Goal: Register for event/course

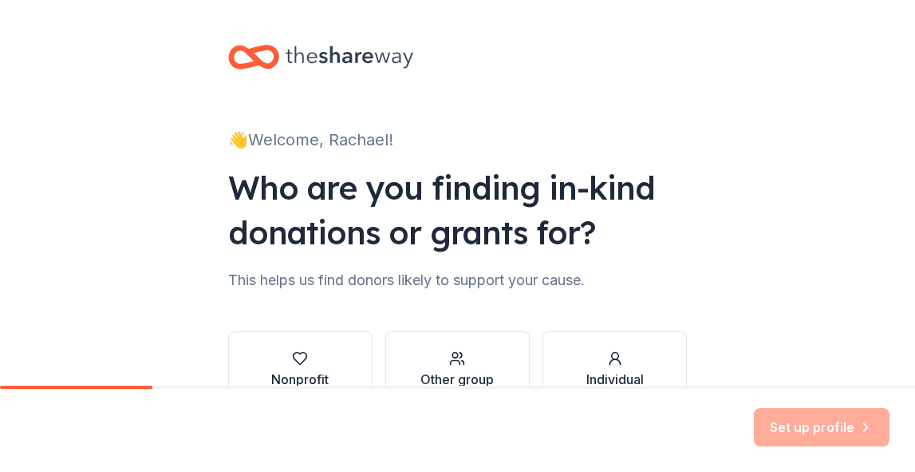
scroll to position [99, 0]
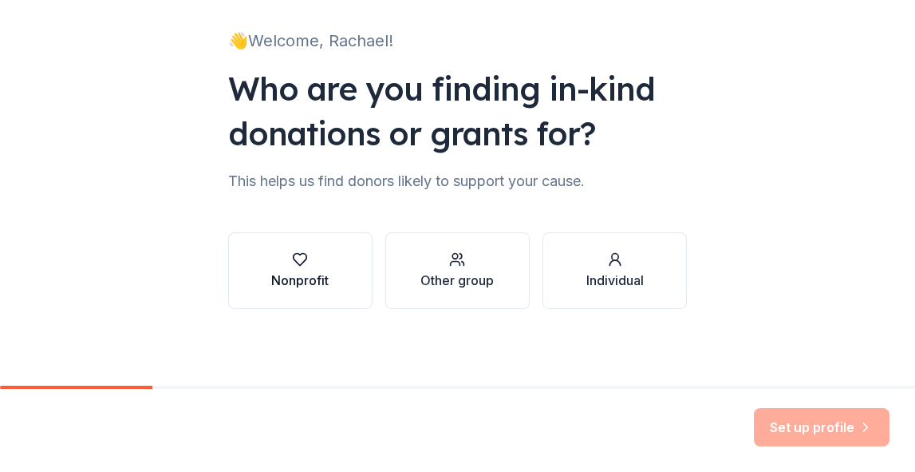
click at [303, 288] on div "Nonprofit" at bounding box center [299, 279] width 57 height 19
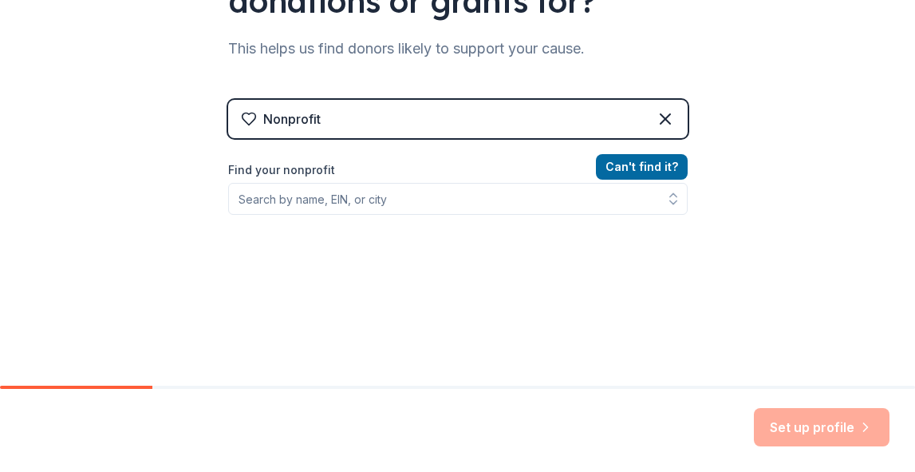
scroll to position [233, 0]
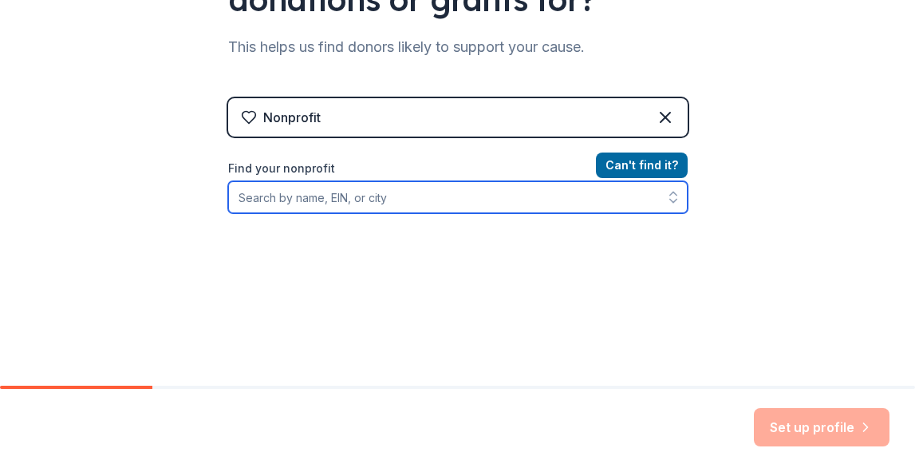
click at [327, 189] on input "Find your nonprofit" at bounding box center [458, 197] width 460 height 32
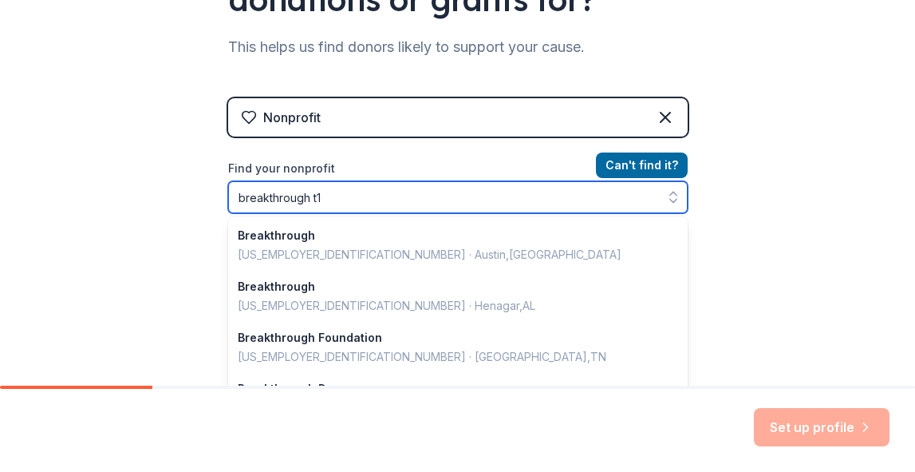
type input "breakthrough t1d"
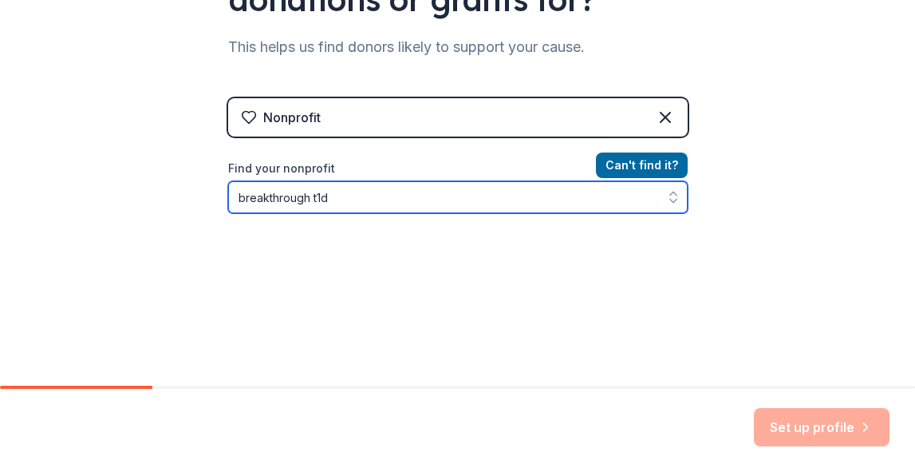
drag, startPoint x: 377, startPoint y: 197, endPoint x: 87, endPoint y: 197, distance: 289.6
click at [87, 197] on div "👋 Welcome, Rachael! Who are you finding in-kind donations or grants for? This h…" at bounding box center [457, 108] width 915 height 682
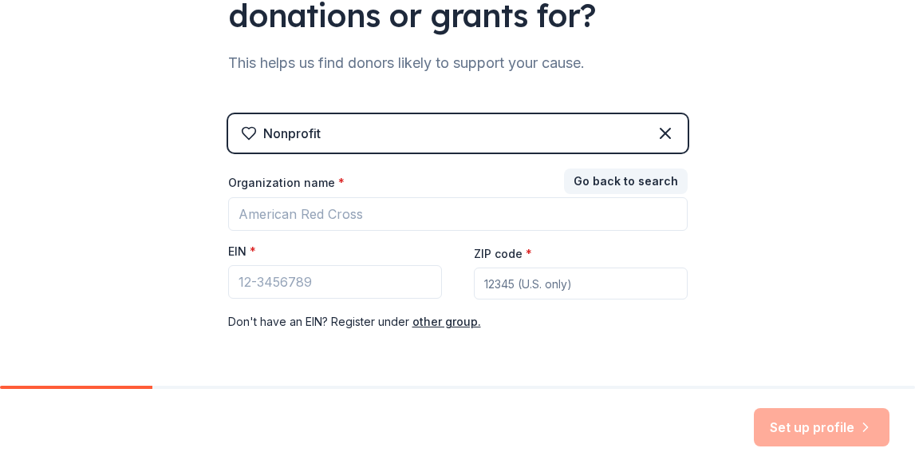
scroll to position [211, 0]
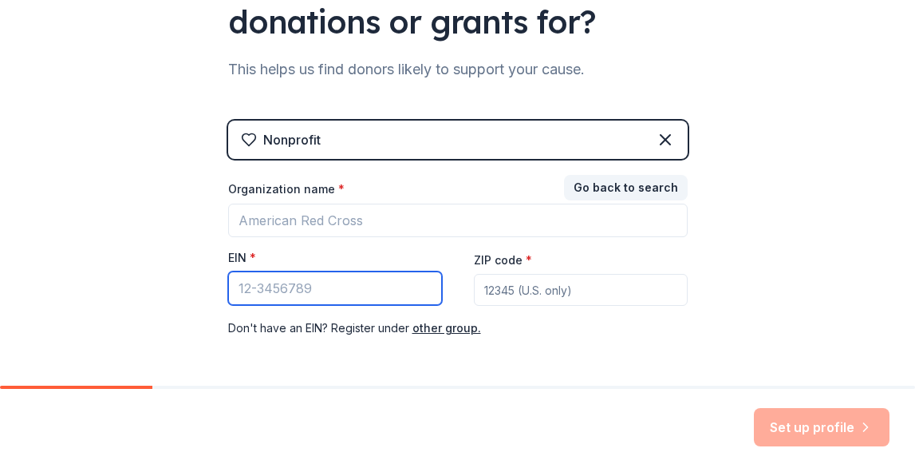
click at [390, 290] on input "EIN *" at bounding box center [335, 288] width 214 height 34
paste input "[US_EMPLOYER_IDENTIFICATION_NUMBER]"
type input "[US_EMPLOYER_IDENTIFICATION_NUMBER]"
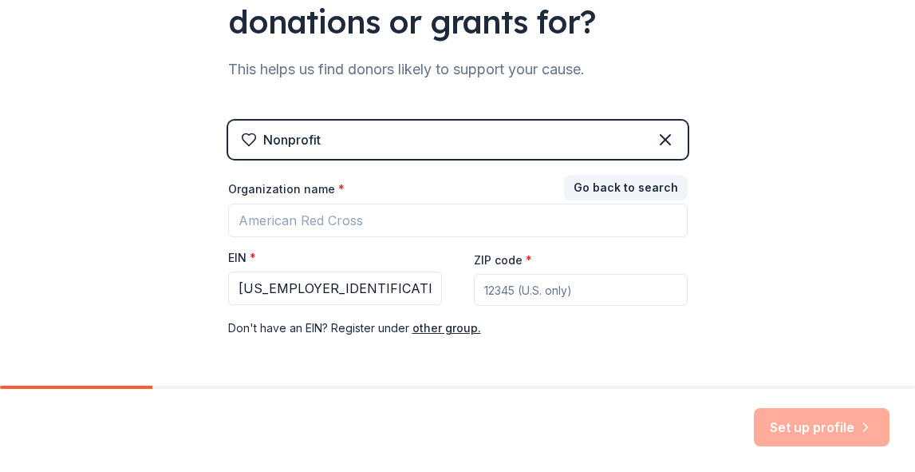
click at [509, 282] on input "ZIP code *" at bounding box center [581, 290] width 214 height 32
click at [526, 284] on input "ZIP code *" at bounding box center [581, 290] width 214 height 32
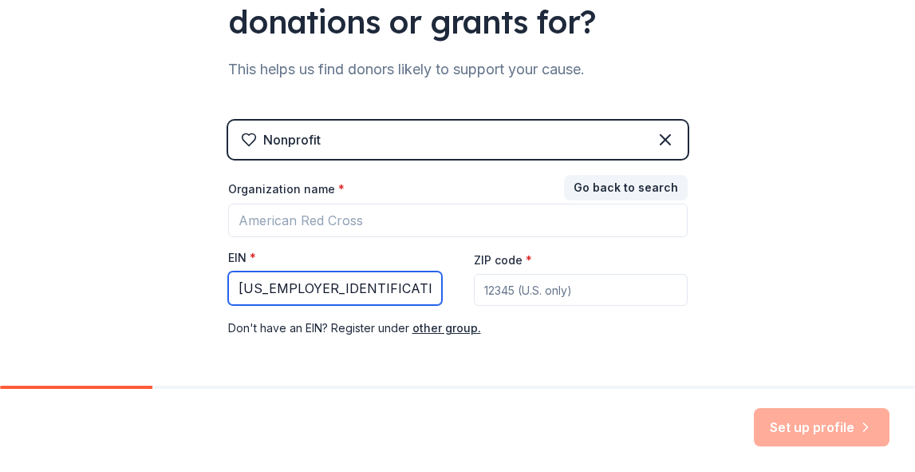
click at [326, 281] on input "[US_EMPLOYER_IDENTIFICATION_NUMBER]" at bounding box center [335, 288] width 214 height 34
click at [330, 288] on input "[US_EMPLOYER_IDENTIFICATION_NUMBER]" at bounding box center [335, 288] width 214 height 34
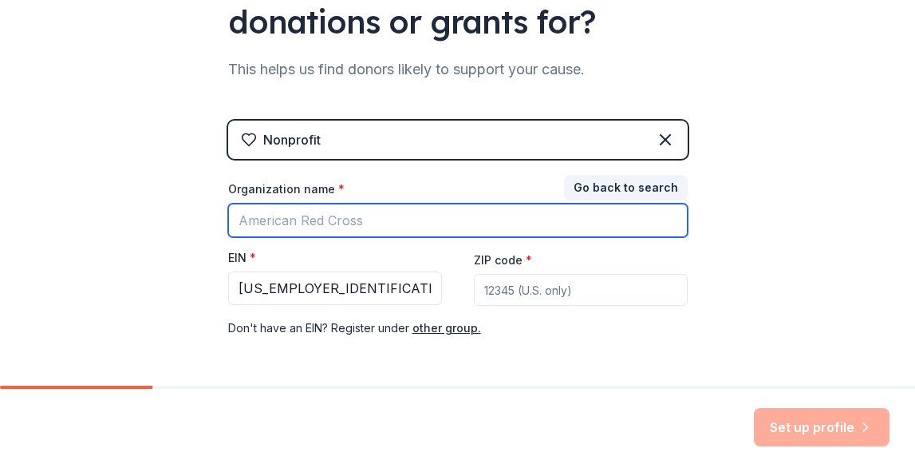
click at [396, 206] on input "Organization name *" at bounding box center [458, 220] width 460 height 34
type input "Breakthrough T1D"
click at [398, 226] on input "Breakthrough T1D" at bounding box center [458, 220] width 460 height 34
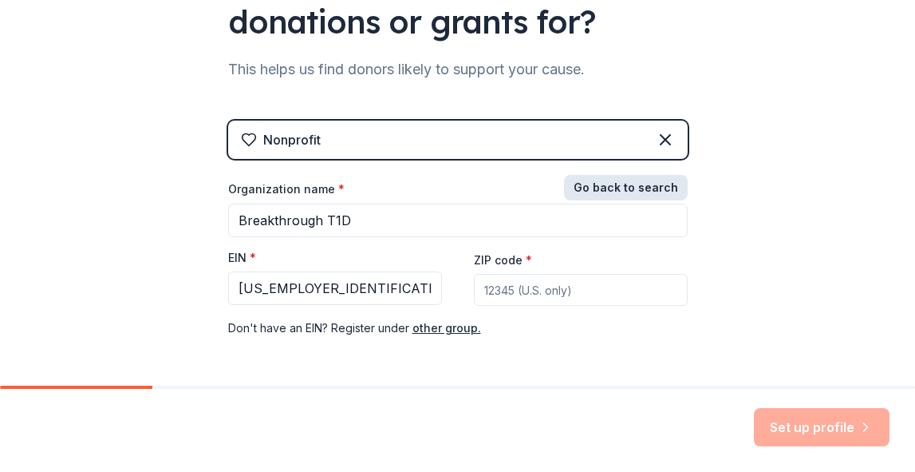
click at [588, 191] on button "Go back to search" at bounding box center [626, 188] width 124 height 26
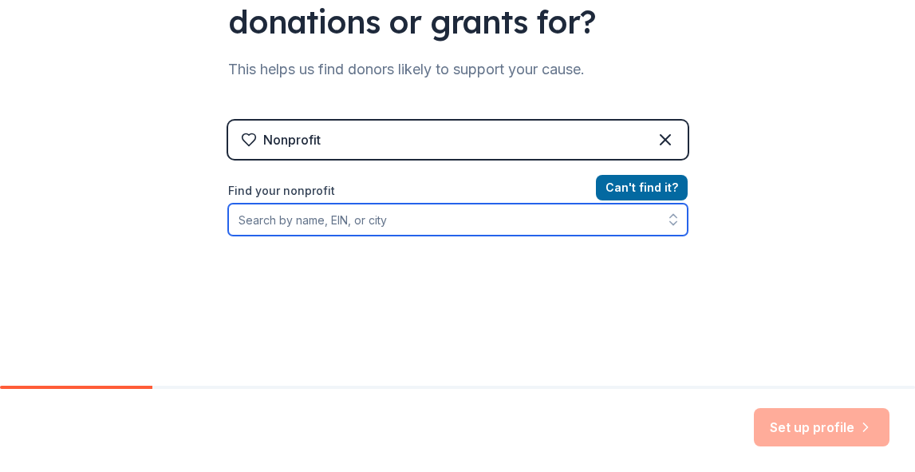
click at [423, 233] on input "Find your nonprofit" at bounding box center [458, 219] width 460 height 32
type input "b"
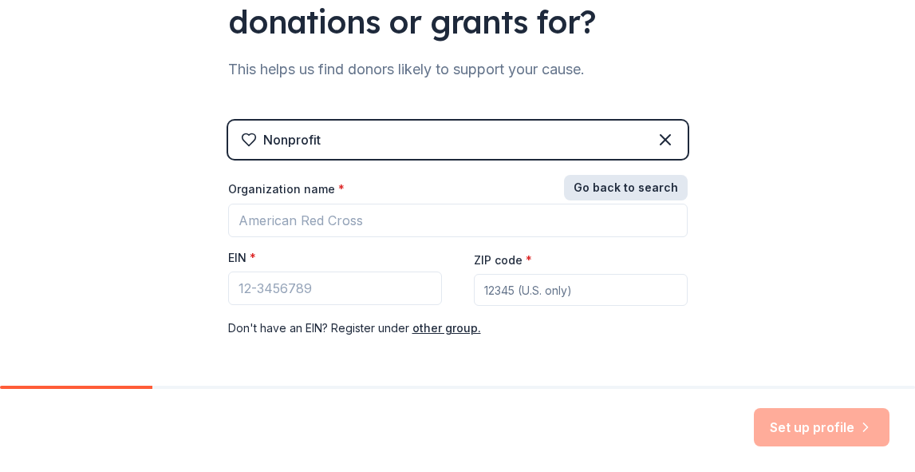
click at [641, 195] on button "Go back to search" at bounding box center [626, 188] width 124 height 26
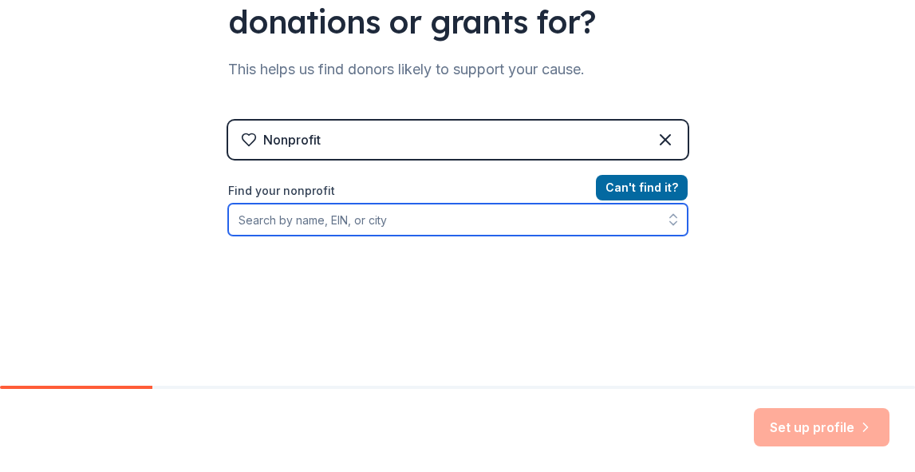
click at [346, 231] on input "Find your nonprofit" at bounding box center [458, 219] width 460 height 32
paste input "[US_EMPLOYER_IDENTIFICATION_NUMBER]"
type input "[US_EMPLOYER_IDENTIFICATION_NUMBER]"
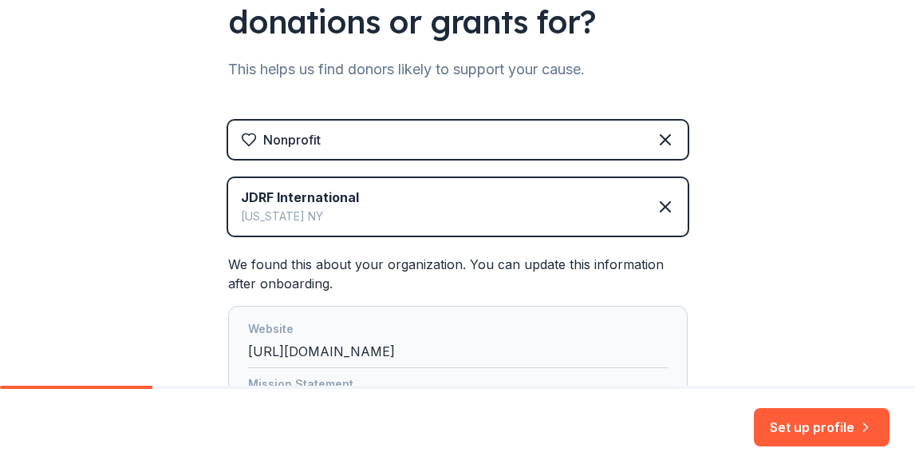
scroll to position [408, 0]
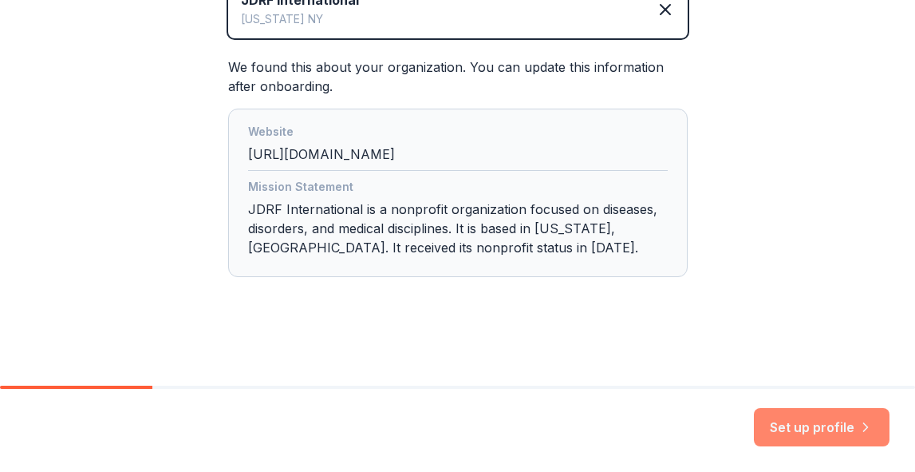
click at [789, 426] on button "Set up profile" at bounding box center [822, 427] width 136 height 38
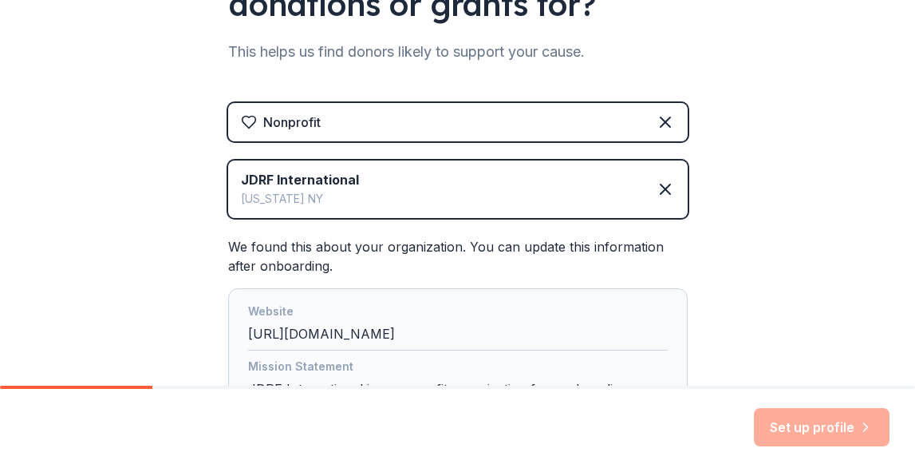
scroll to position [222, 0]
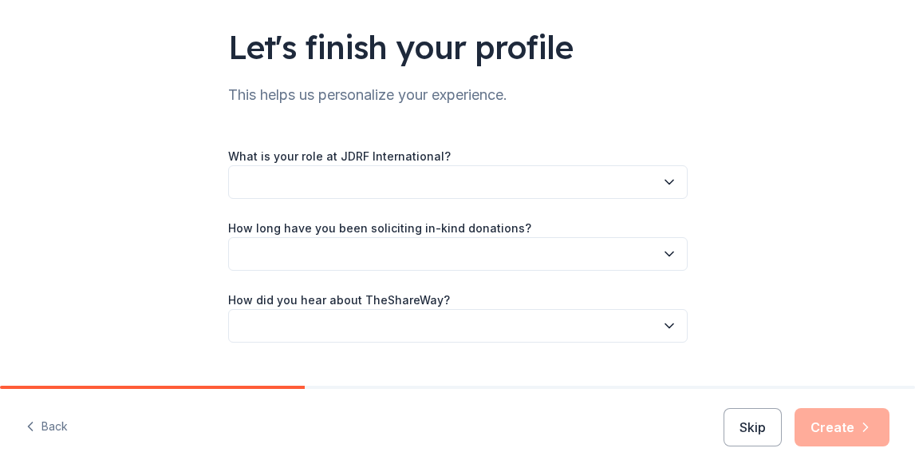
scroll to position [136, 0]
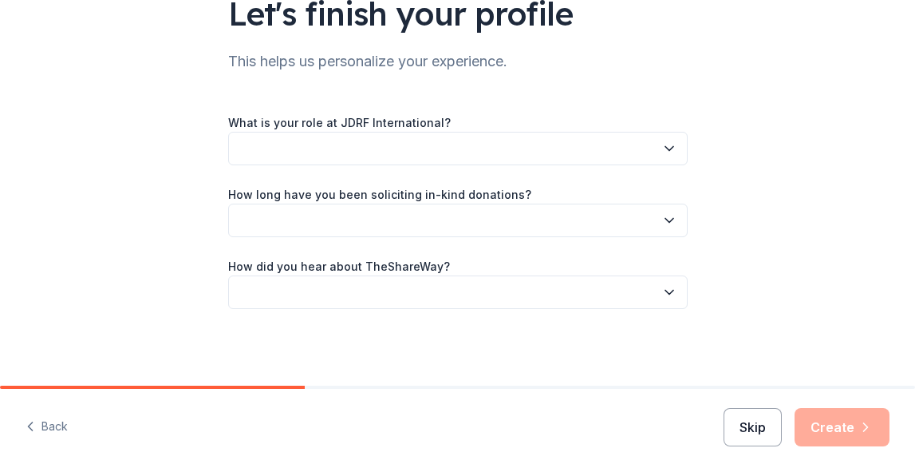
click at [738, 410] on button "Skip" at bounding box center [753, 427] width 58 height 38
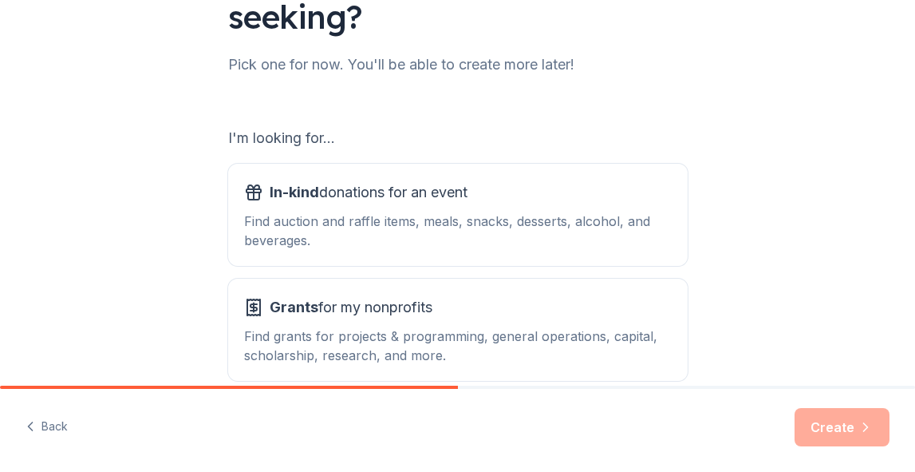
scroll to position [223, 0]
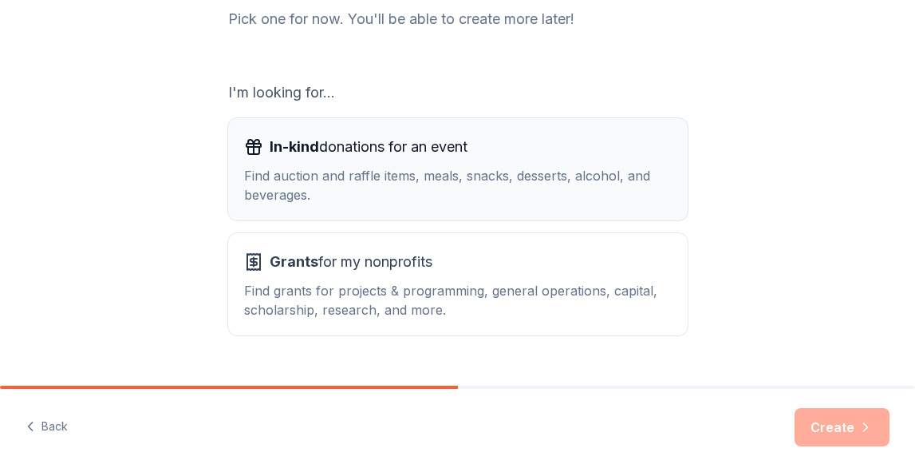
click at [549, 195] on div "Find auction and raffle items, meals, snacks, desserts, alcohol, and beverages." at bounding box center [458, 185] width 428 height 38
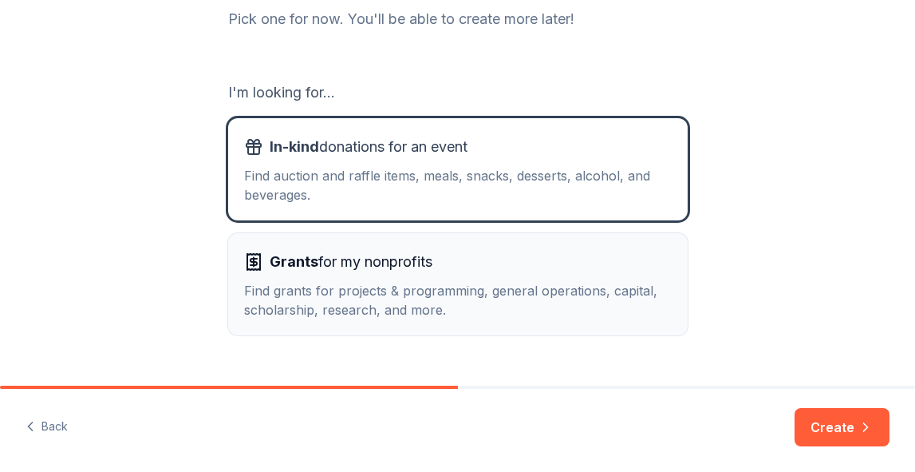
scroll to position [258, 0]
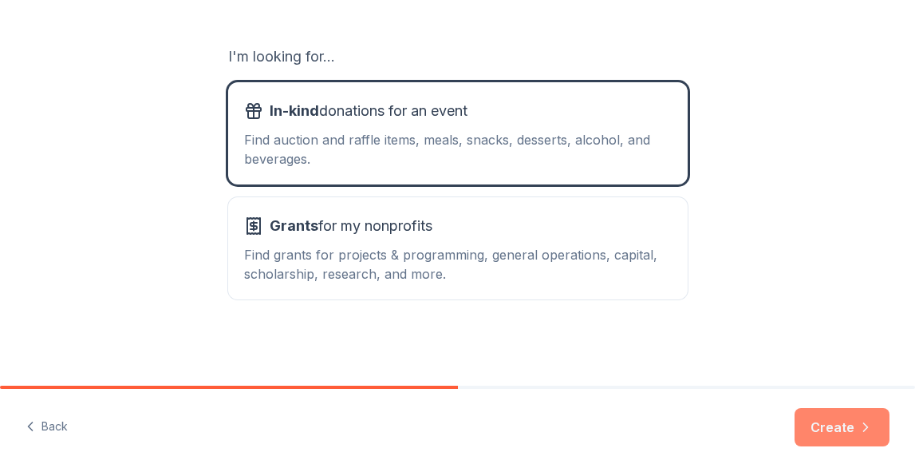
click at [851, 420] on button "Create" at bounding box center [842, 427] width 95 height 38
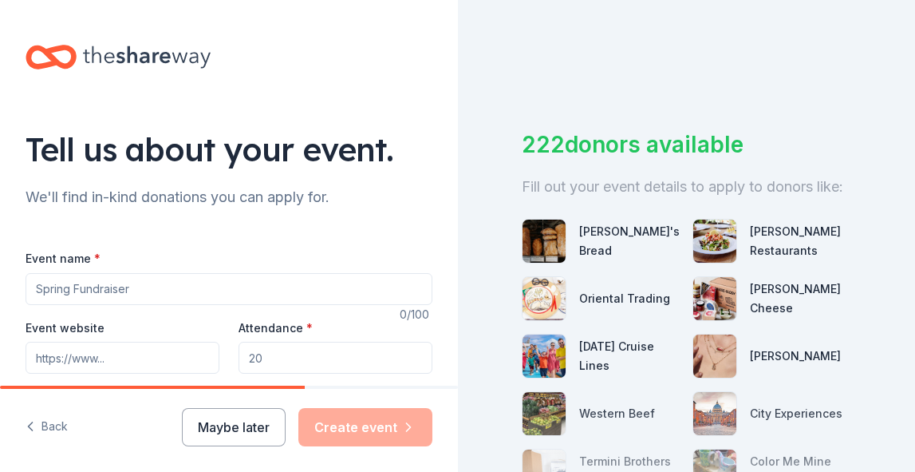
click at [260, 294] on input "Event name *" at bounding box center [229, 289] width 407 height 32
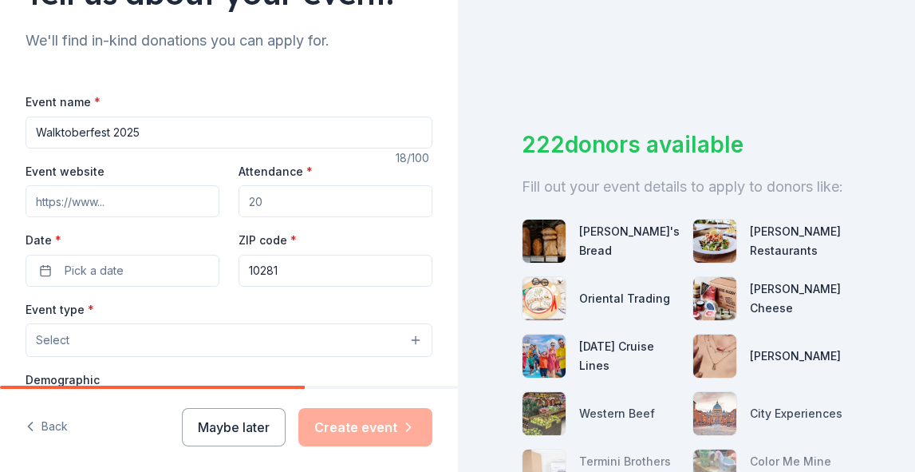
scroll to position [162, 0]
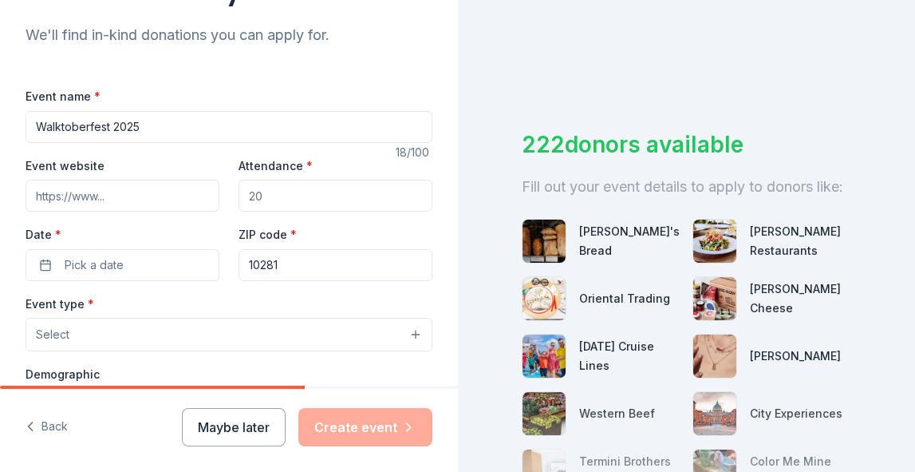
type input "Walktoberfest 2025"
click at [292, 184] on input "Attendance *" at bounding box center [336, 196] width 194 height 32
type input "200"
drag, startPoint x: 320, startPoint y: 273, endPoint x: 195, endPoint y: 272, distance: 125.3
click at [195, 272] on div "Event website Attendance * 200 Date * Pick a date ZIP code * 10281" at bounding box center [229, 218] width 407 height 125
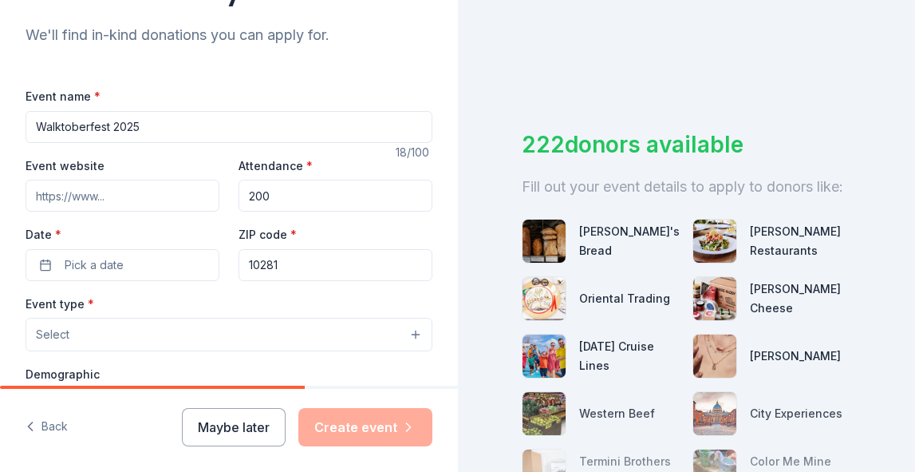
drag, startPoint x: 293, startPoint y: 269, endPoint x: 222, endPoint y: 266, distance: 71.1
click at [224, 266] on div "Event website Attendance * 200 Date * Pick a date ZIP code * 10281" at bounding box center [229, 218] width 407 height 125
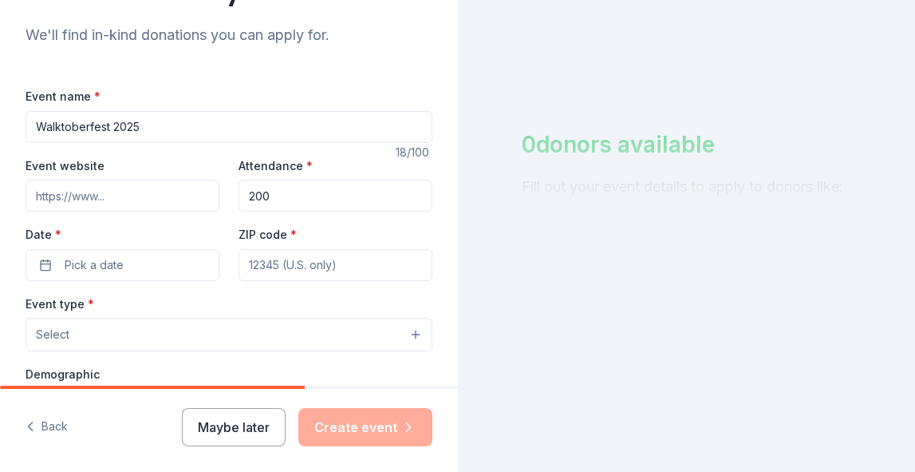
paste input "94158"
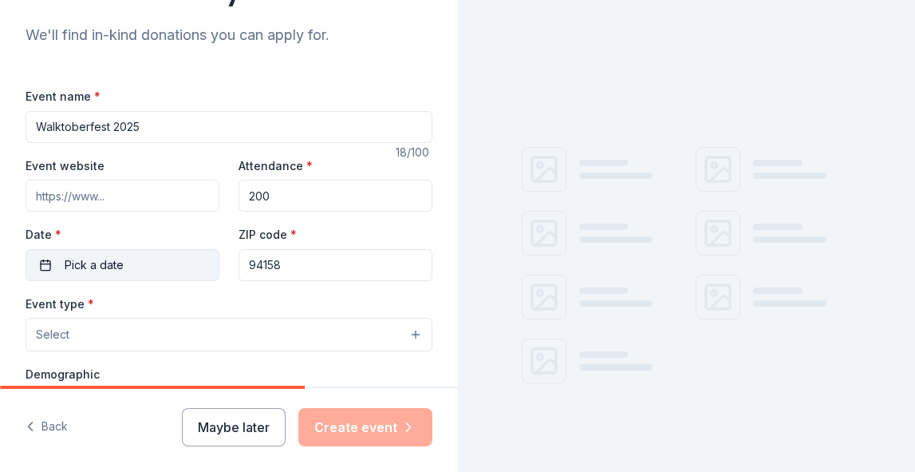
type input "94158"
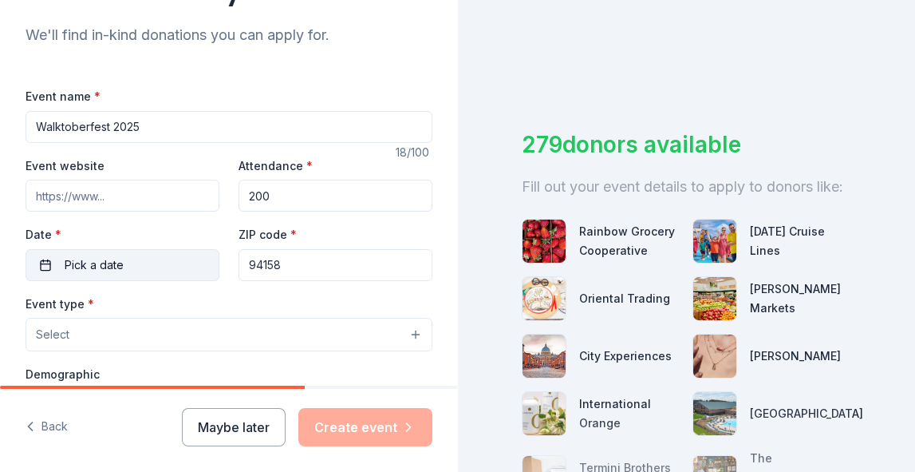
click at [45, 261] on button "Pick a date" at bounding box center [123, 265] width 194 height 32
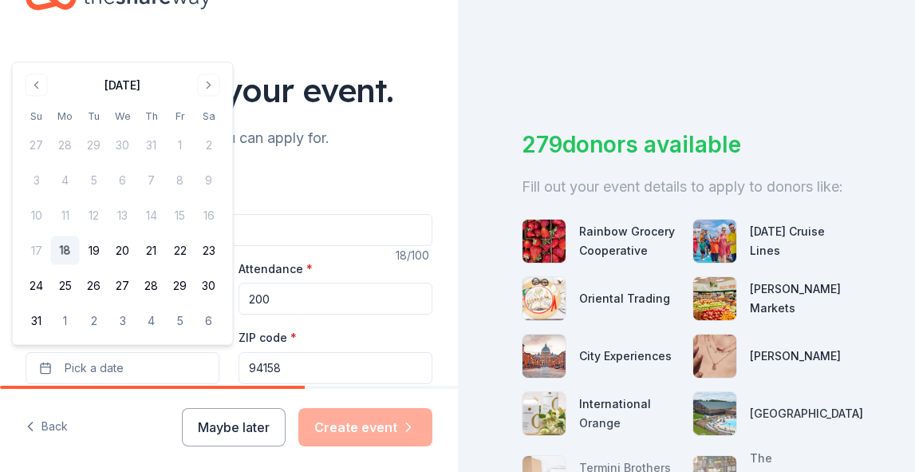
scroll to position [39, 0]
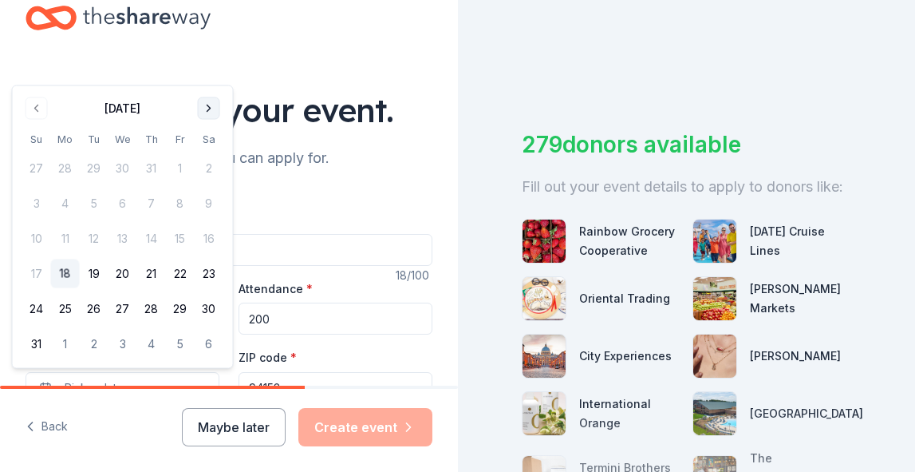
click at [207, 109] on button "Go to next month" at bounding box center [209, 108] width 22 height 22
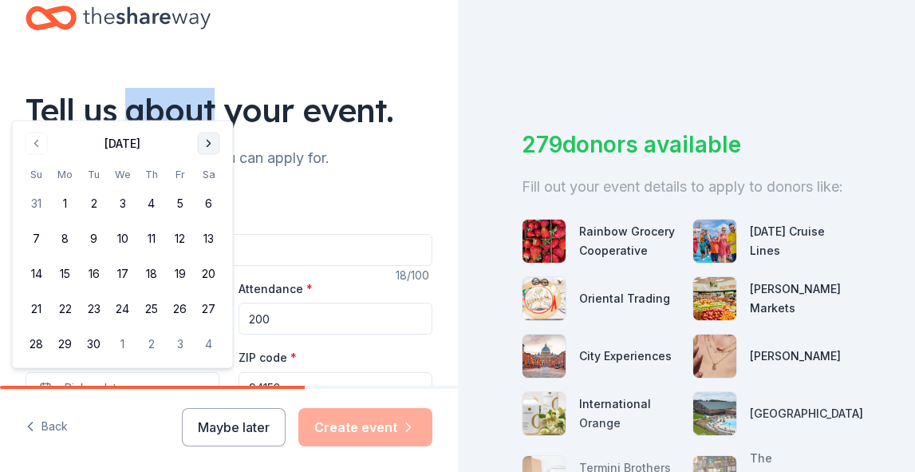
click at [207, 109] on div "Tell us about your event." at bounding box center [229, 110] width 407 height 45
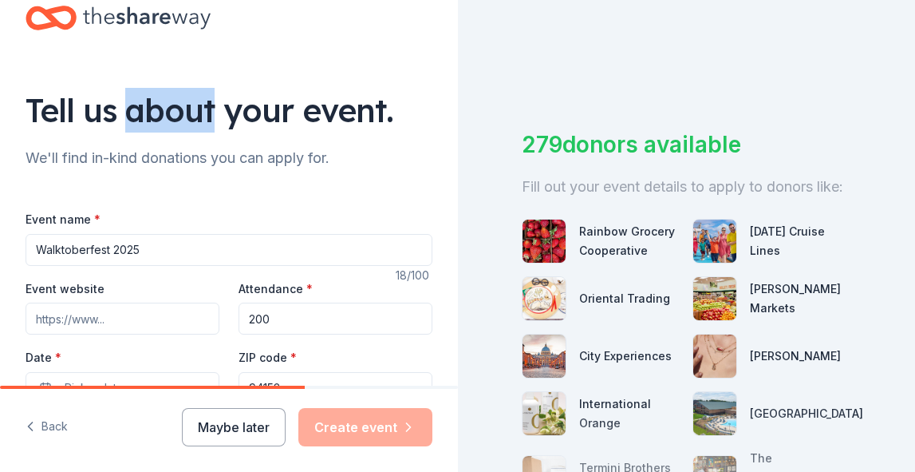
scroll to position [68, 0]
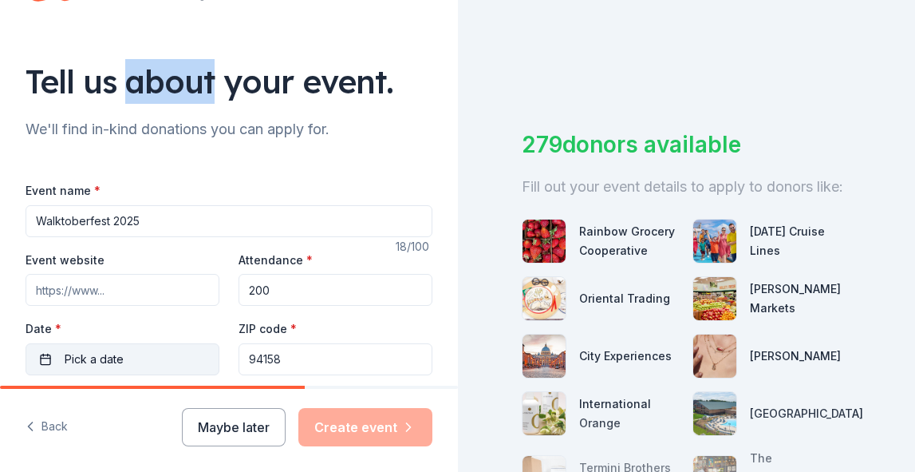
click at [112, 356] on span "Pick a date" at bounding box center [94, 358] width 59 height 19
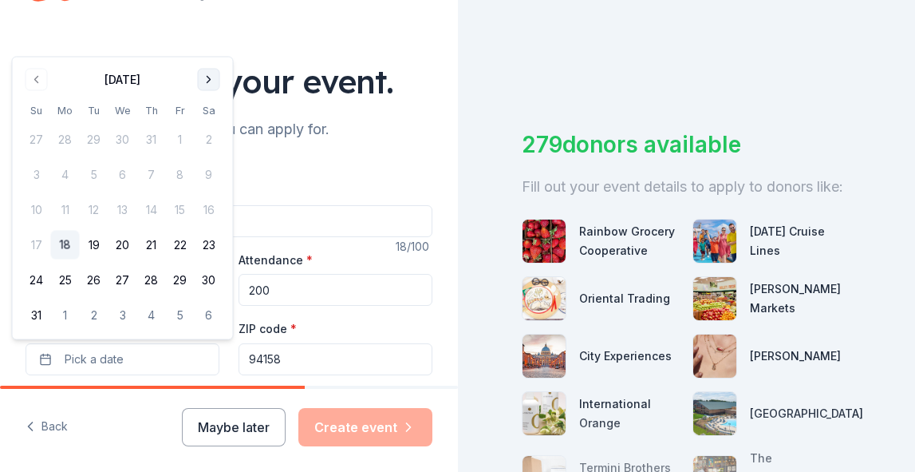
click at [211, 87] on button "Go to next month" at bounding box center [209, 80] width 22 height 22
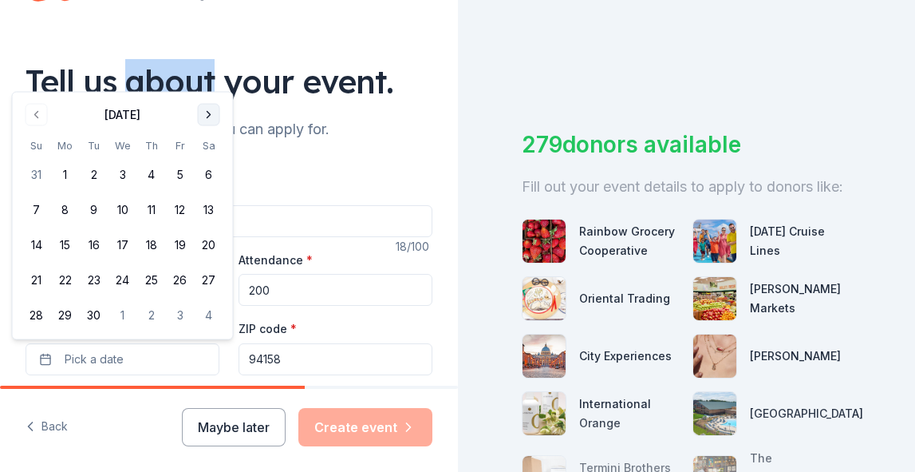
click at [211, 87] on div "Tell us about your event." at bounding box center [229, 81] width 407 height 45
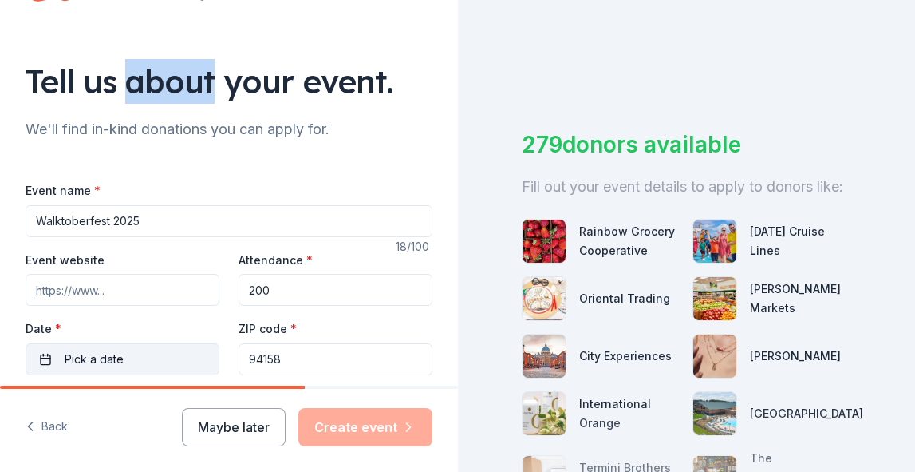
click at [148, 352] on button "Pick a date" at bounding box center [123, 359] width 194 height 32
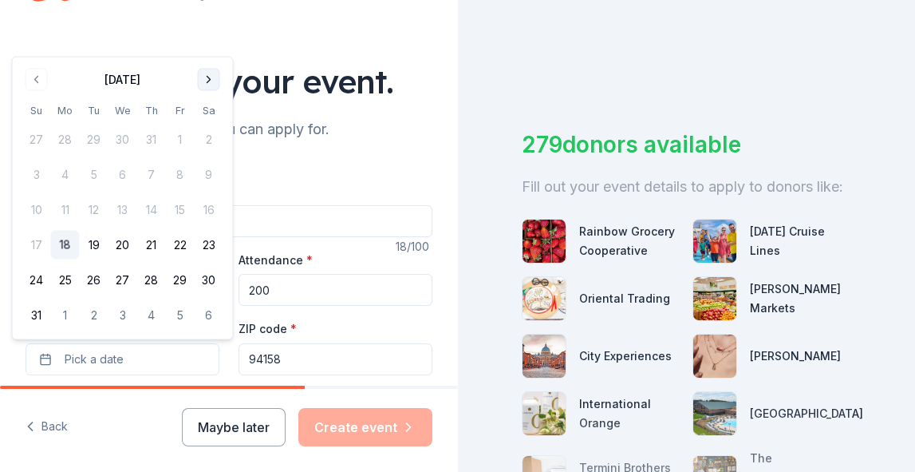
click at [206, 86] on button "Go to next month" at bounding box center [209, 80] width 22 height 22
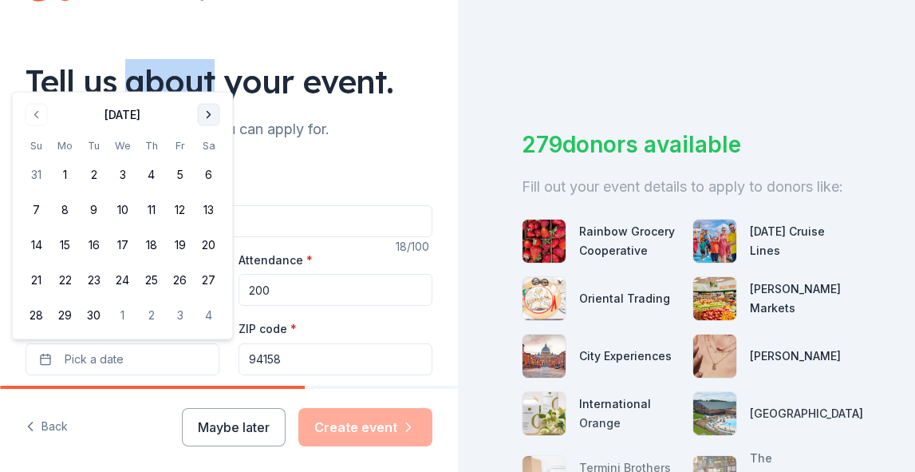
click at [207, 112] on button "Go to next month" at bounding box center [209, 115] width 22 height 22
click at [148, 282] on button "23" at bounding box center [151, 280] width 29 height 29
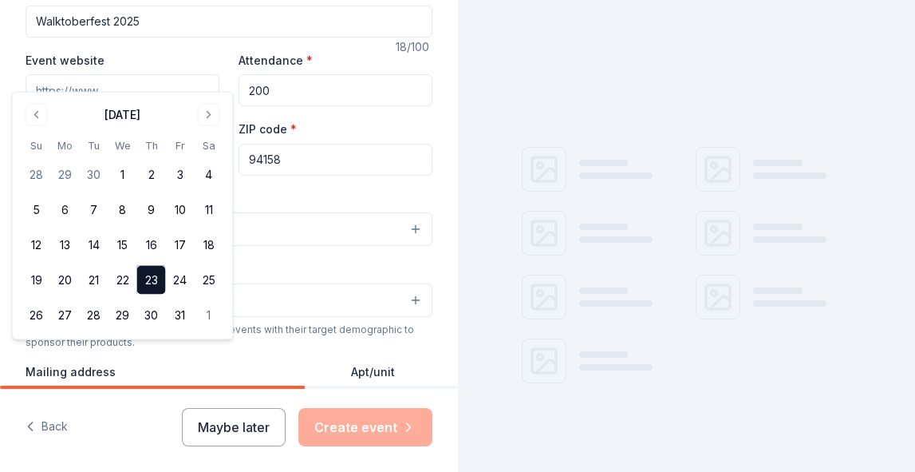
scroll to position [271, 0]
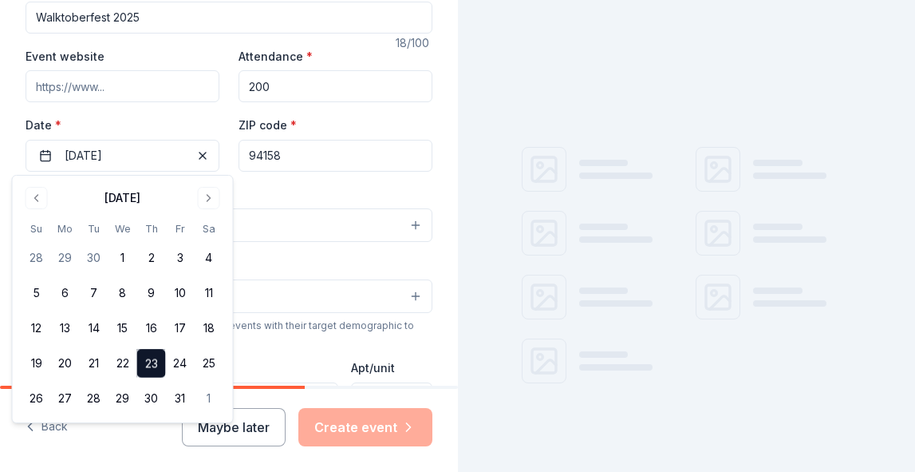
click at [369, 188] on div "Event type * Select" at bounding box center [229, 213] width 407 height 58
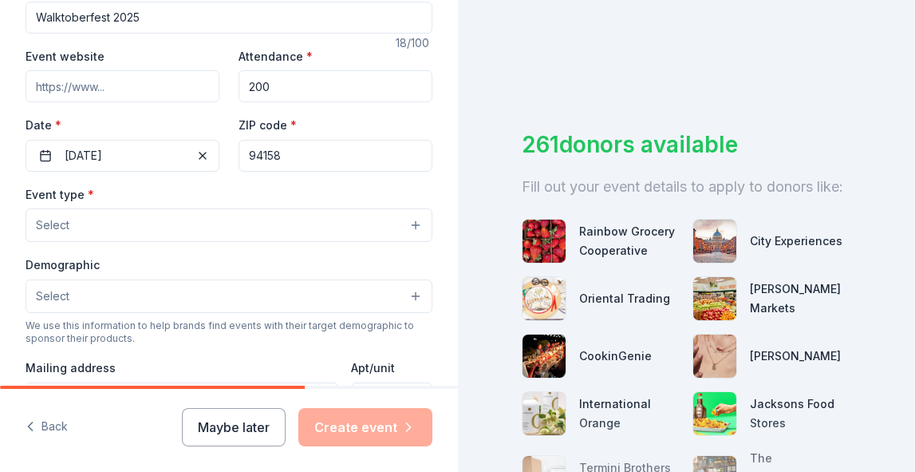
click at [369, 227] on button "Select" at bounding box center [229, 225] width 407 height 34
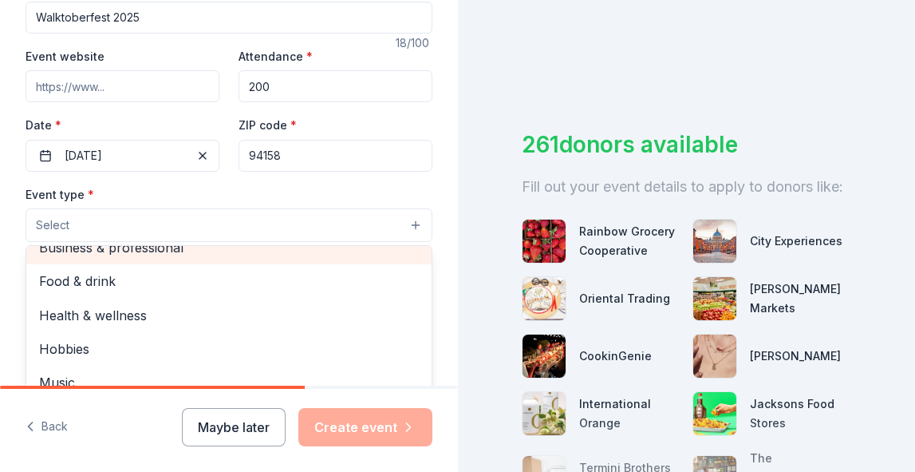
scroll to position [0, 0]
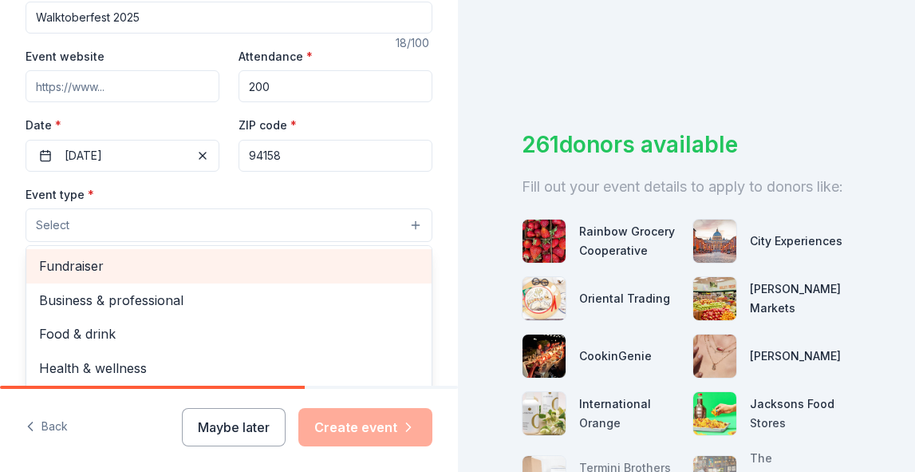
click at [292, 261] on span "Fundraiser" at bounding box center [229, 265] width 380 height 21
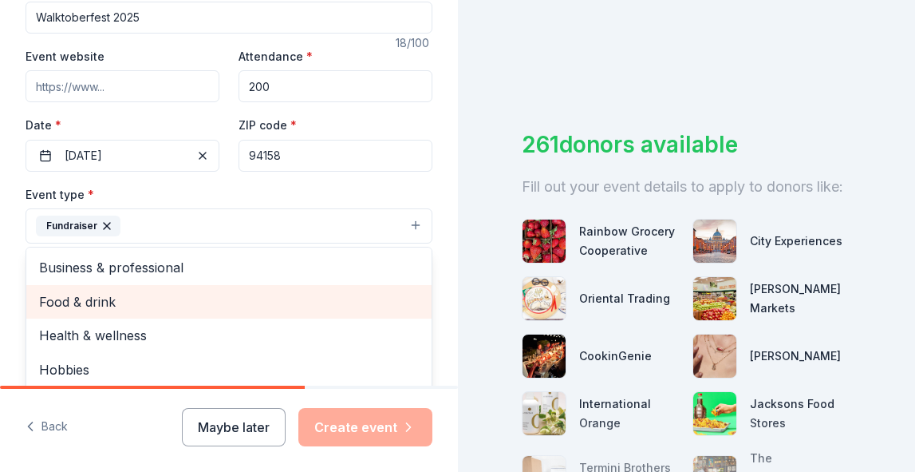
click at [268, 298] on span "Food & drink" at bounding box center [229, 301] width 380 height 21
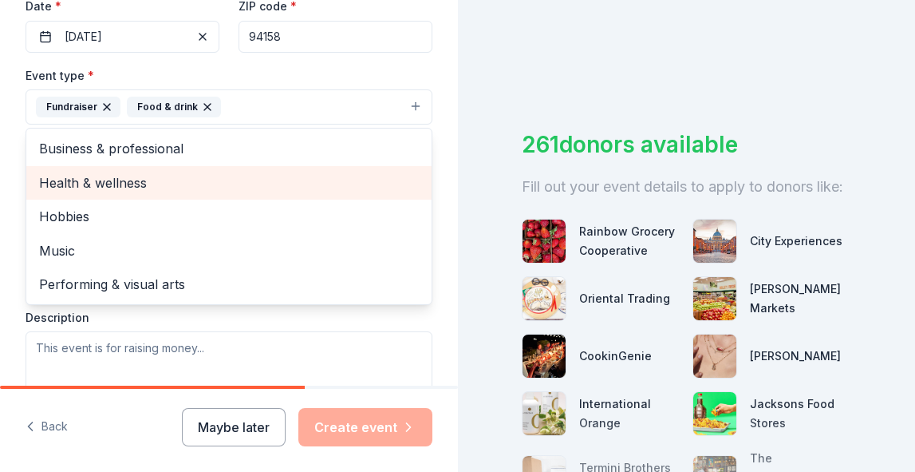
scroll to position [442, 0]
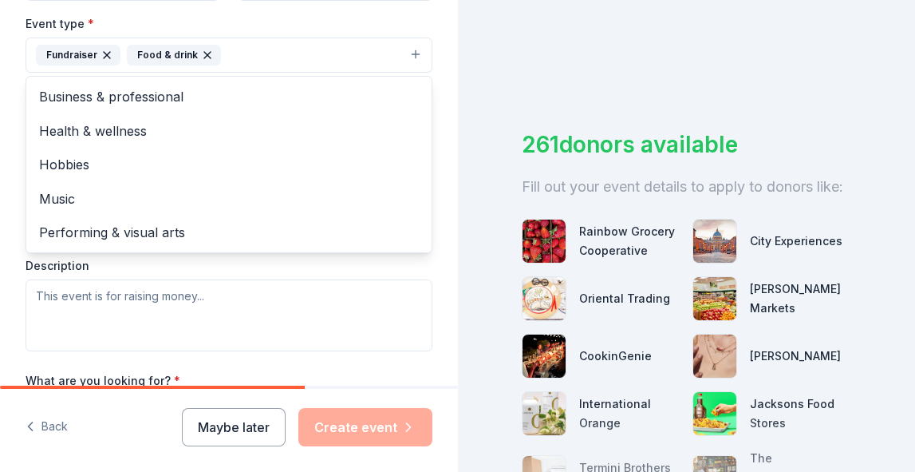
click at [232, 289] on div "Event type * Fundraiser Food & drink Business & professional Health & wellness …" at bounding box center [229, 182] width 407 height 337
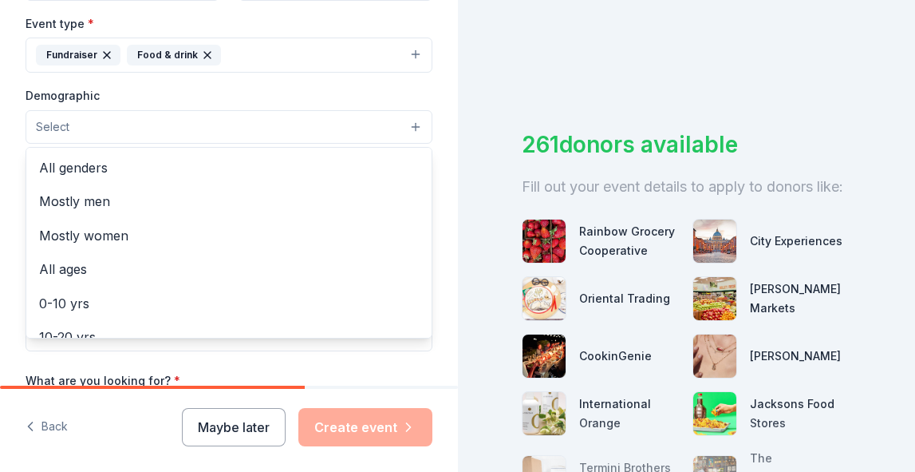
click at [253, 120] on button "Select" at bounding box center [229, 127] width 407 height 34
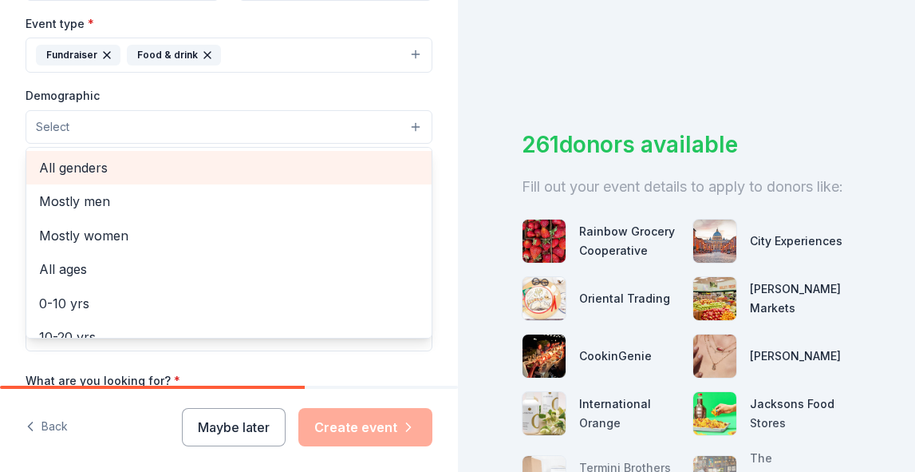
click at [73, 173] on span "All genders" at bounding box center [229, 167] width 380 height 21
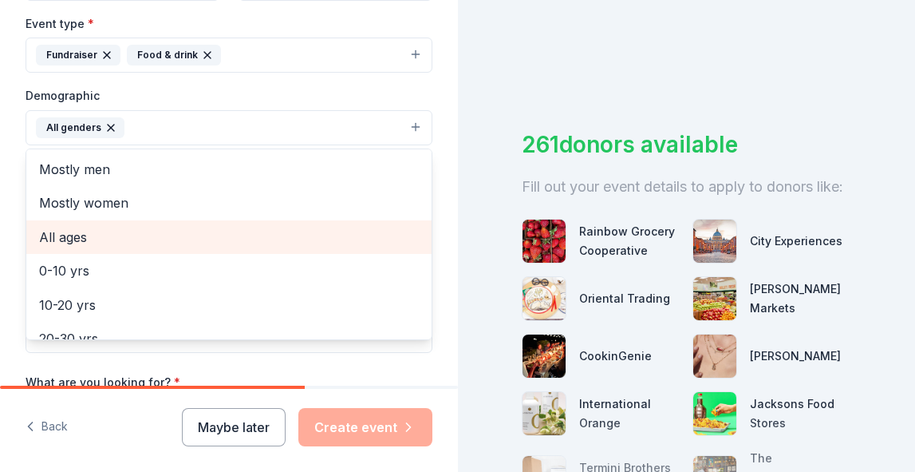
click at [77, 241] on span "All ages" at bounding box center [229, 237] width 380 height 21
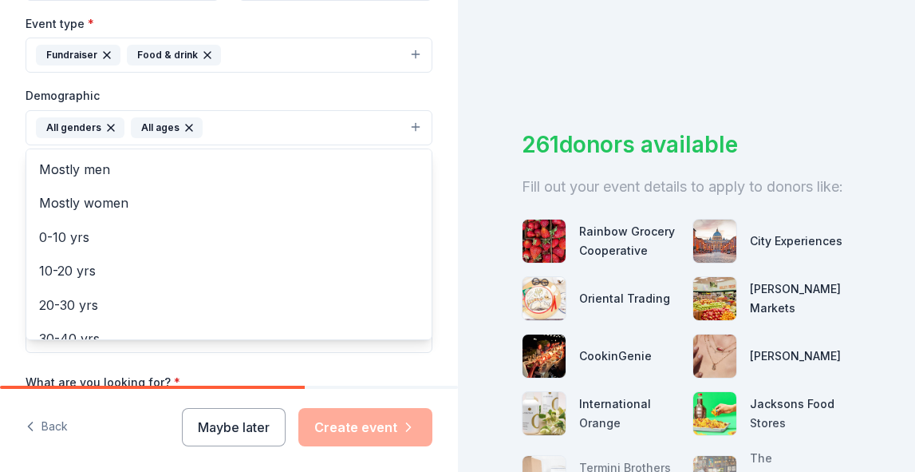
click at [2, 259] on div "Tell us about your event. We'll find in-kind donations you can apply for. Event…" at bounding box center [229, 90] width 458 height 1065
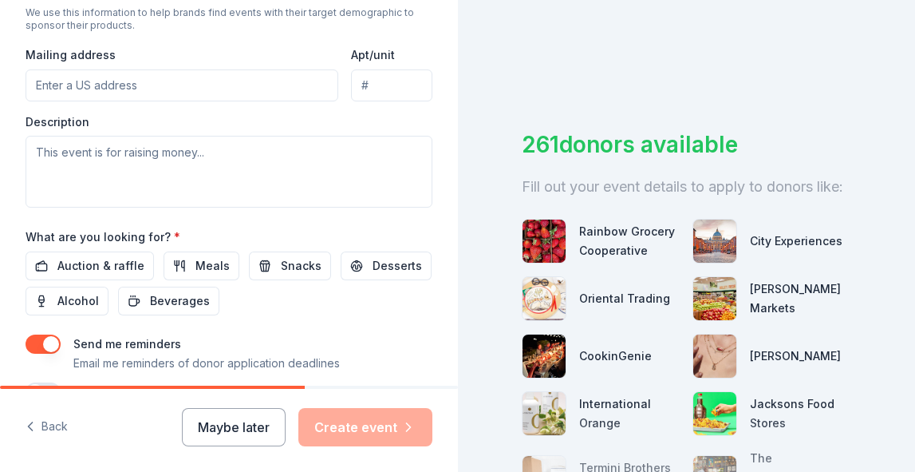
scroll to position [680, 0]
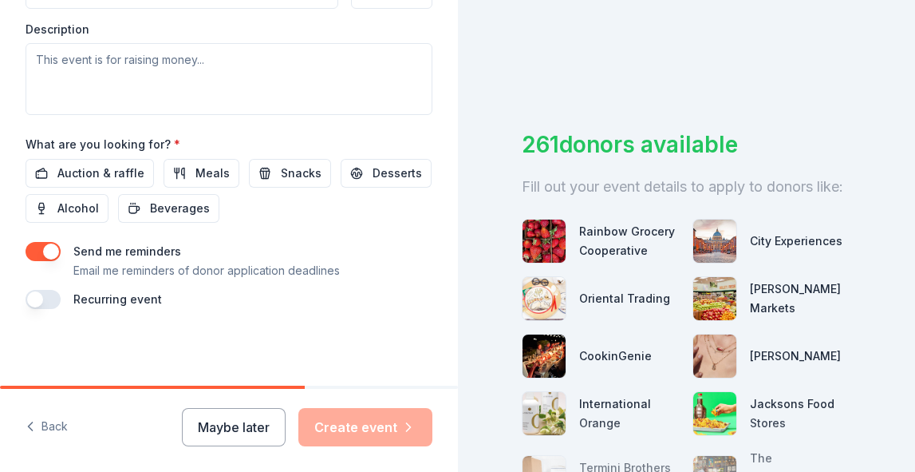
click at [47, 249] on button "button" at bounding box center [43, 251] width 35 height 19
click at [113, 180] on span "Auction & raffle" at bounding box center [100, 173] width 87 height 19
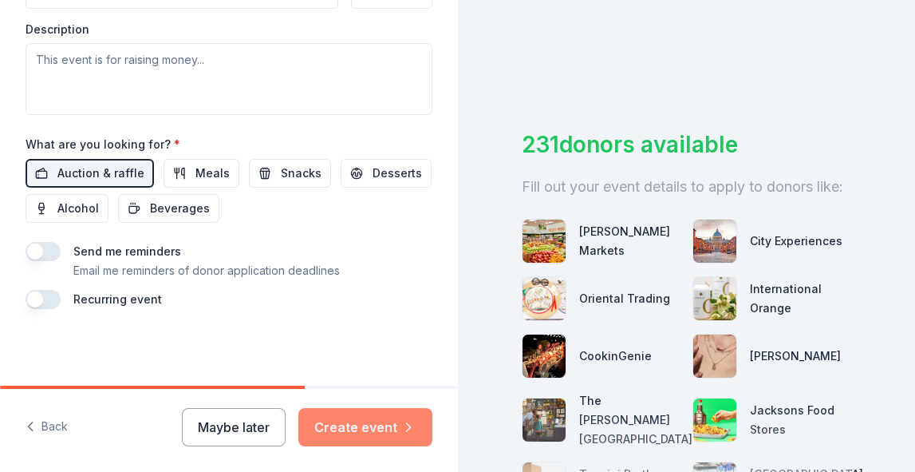
click at [390, 422] on button "Create event" at bounding box center [365, 427] width 134 height 38
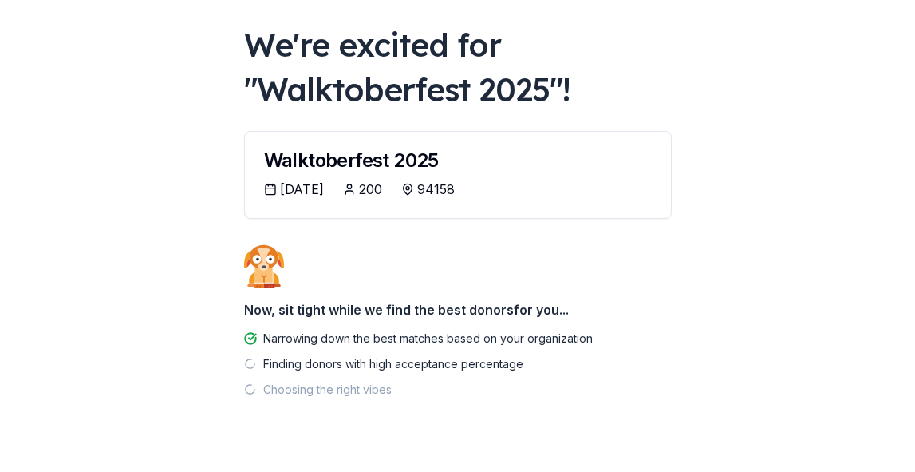
scroll to position [81, 0]
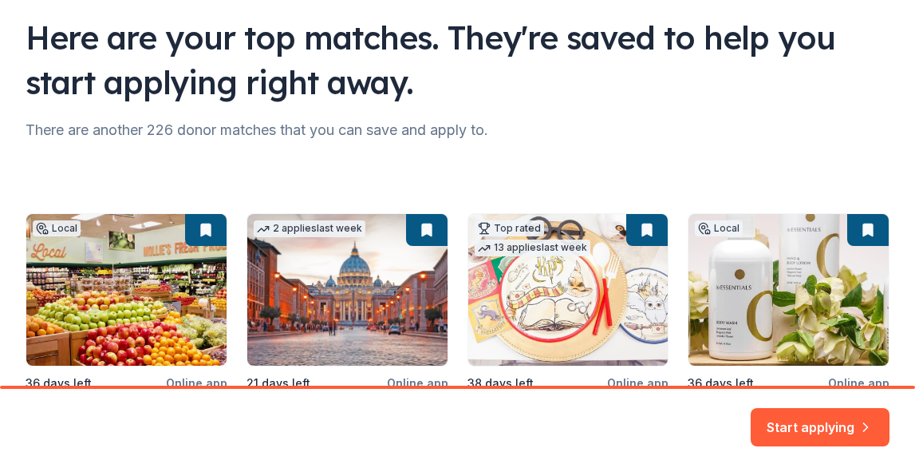
scroll to position [118, 0]
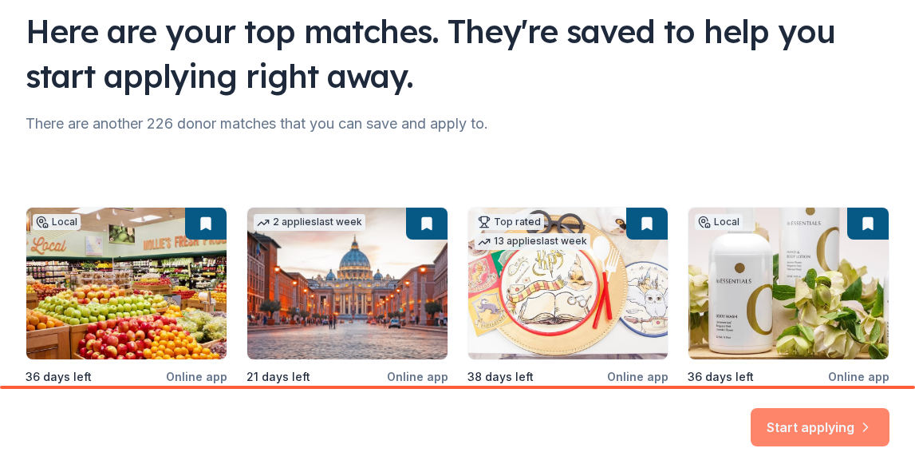
click at [824, 417] on button "Start applying" at bounding box center [820, 417] width 139 height 38
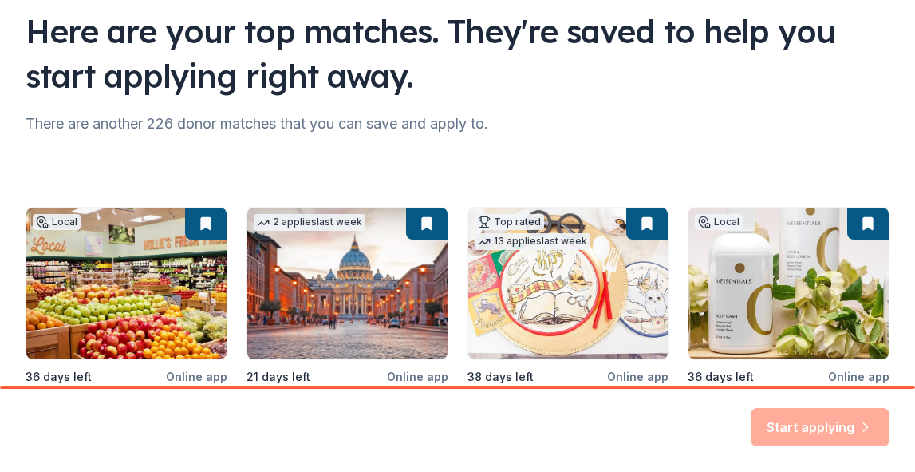
click at [768, 118] on div "There are another 226 donor matches that you can save and apply to." at bounding box center [458, 124] width 864 height 26
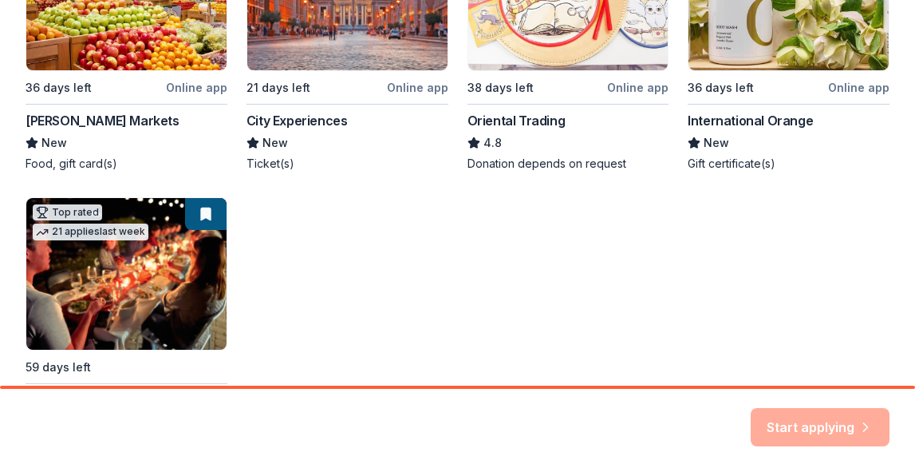
scroll to position [408, 0]
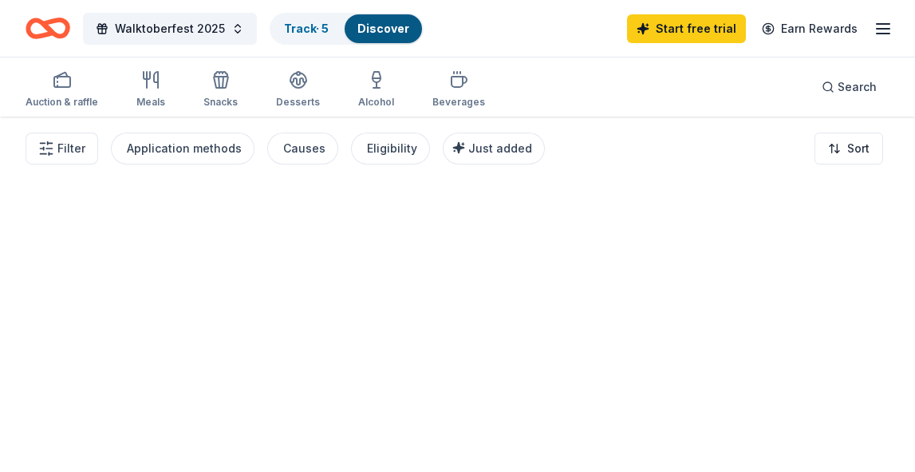
scroll to position [17, 0]
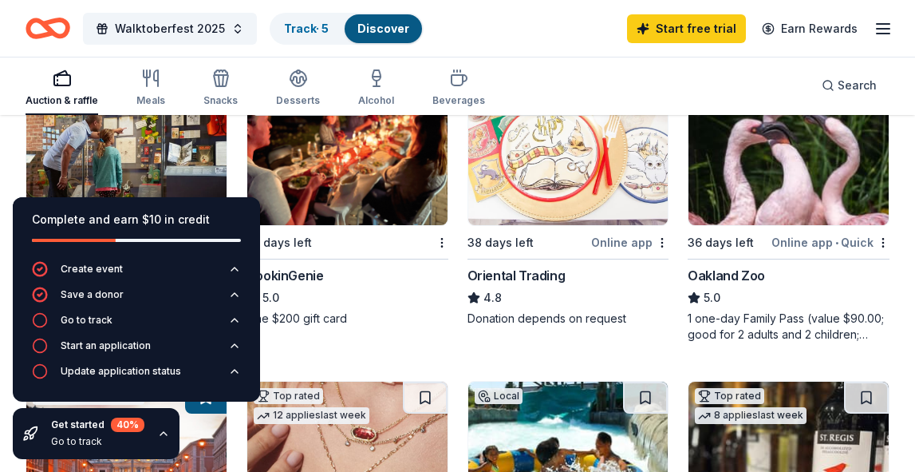
scroll to position [222, 0]
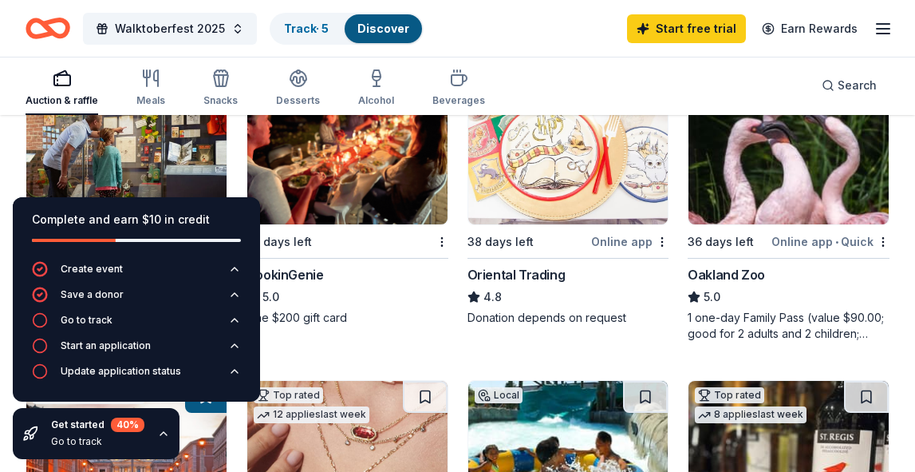
click at [164, 434] on icon "button" at bounding box center [163, 433] width 6 height 3
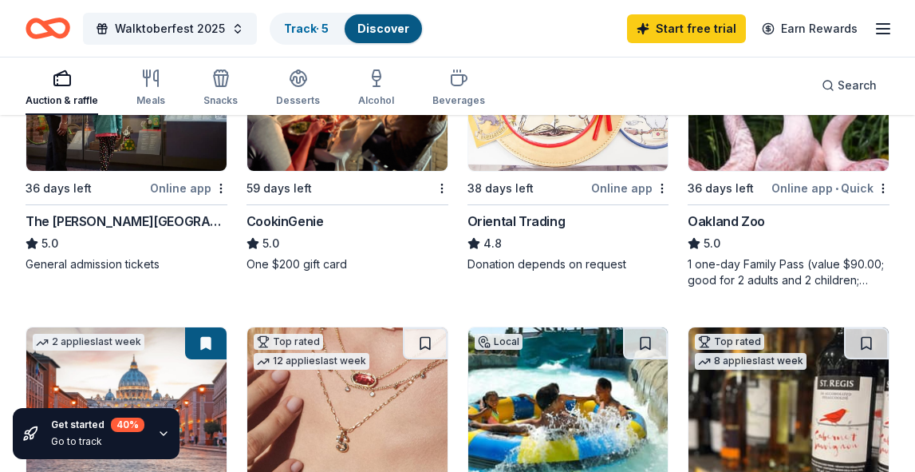
scroll to position [0, 0]
